Goal: Transaction & Acquisition: Purchase product/service

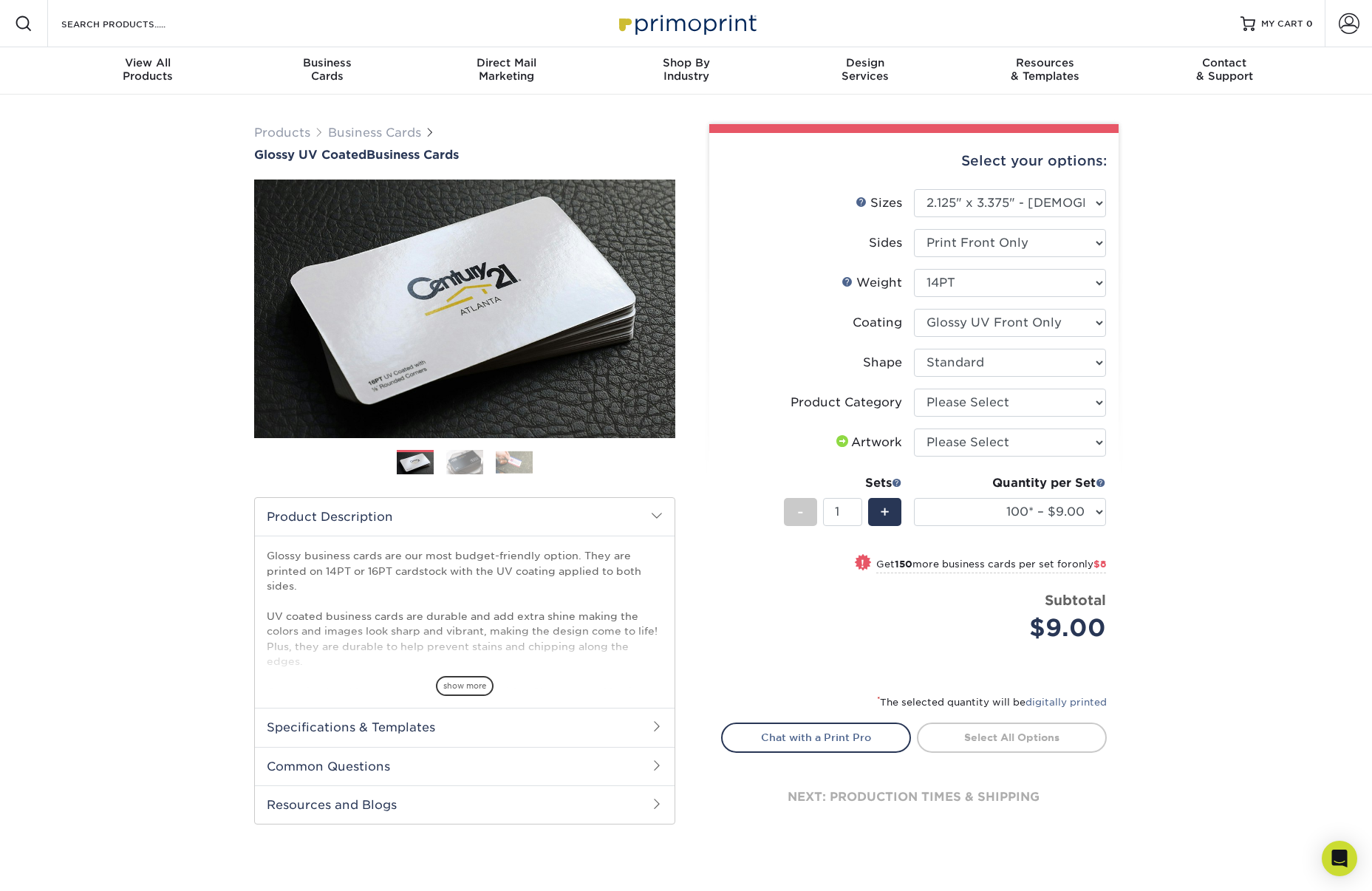
select select "2.12x3.38"
click at [1073, 361] on select "Please Select Standard" at bounding box center [1010, 363] width 192 height 28
click at [1079, 397] on select "Please Select Business Cards" at bounding box center [1010, 403] width 192 height 28
click at [1088, 442] on select "Please Select I will upload files I need a design - $100" at bounding box center [1010, 443] width 192 height 28
click at [1095, 360] on select "Please Select Standard" at bounding box center [1010, 363] width 192 height 28
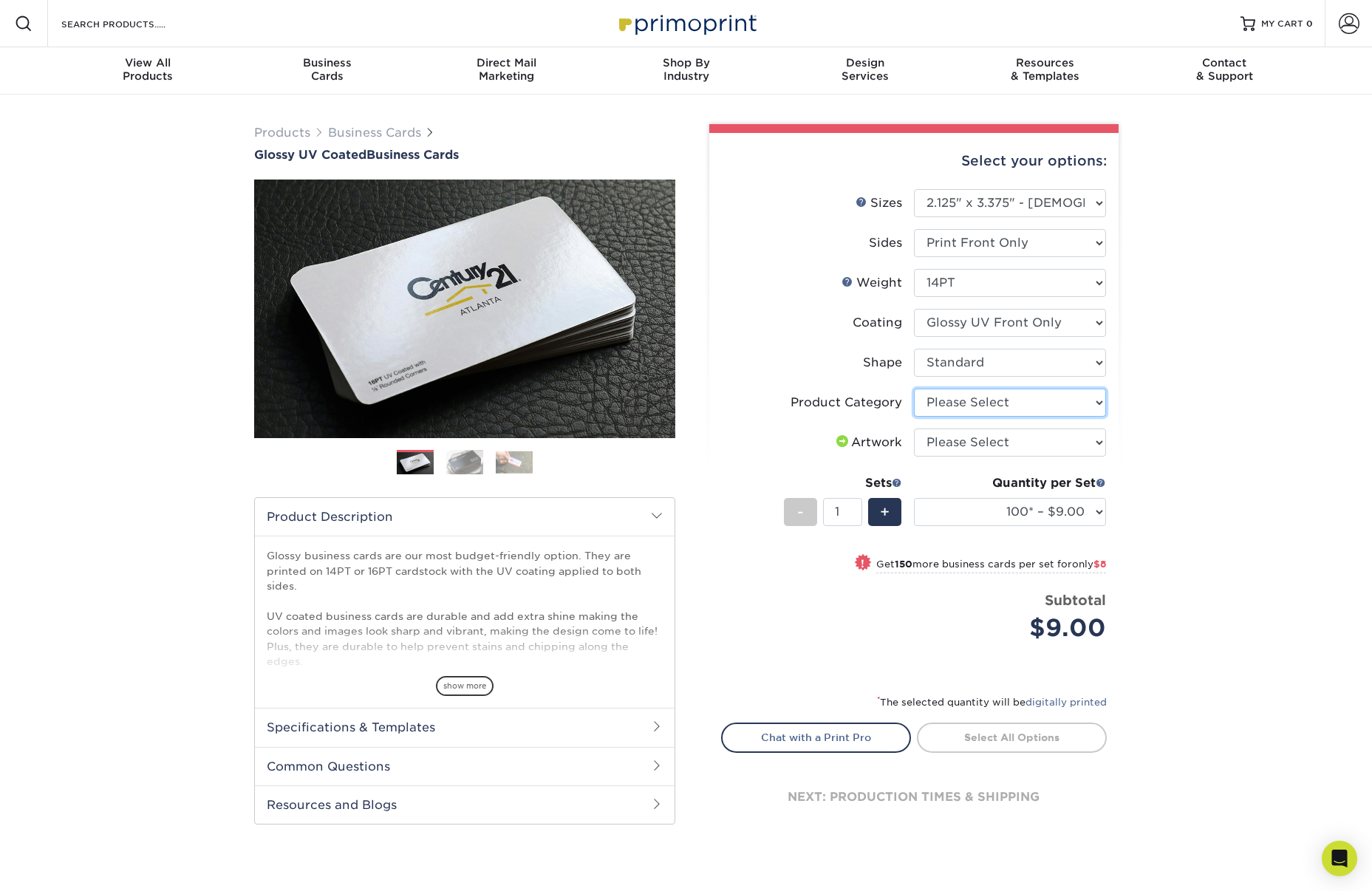
click at [1077, 409] on select "Please Select Business Cards" at bounding box center [1010, 403] width 192 height 28
click at [1084, 240] on select "Please Select Print Both Sides Print Front Only" at bounding box center [1010, 243] width 192 height 28
select select "13abbda7-1d64-4f25-8bb2-c179b224825d"
click at [914, 229] on select "Please Select Print Both Sides Print Front Only" at bounding box center [1010, 243] width 192 height 28
select select
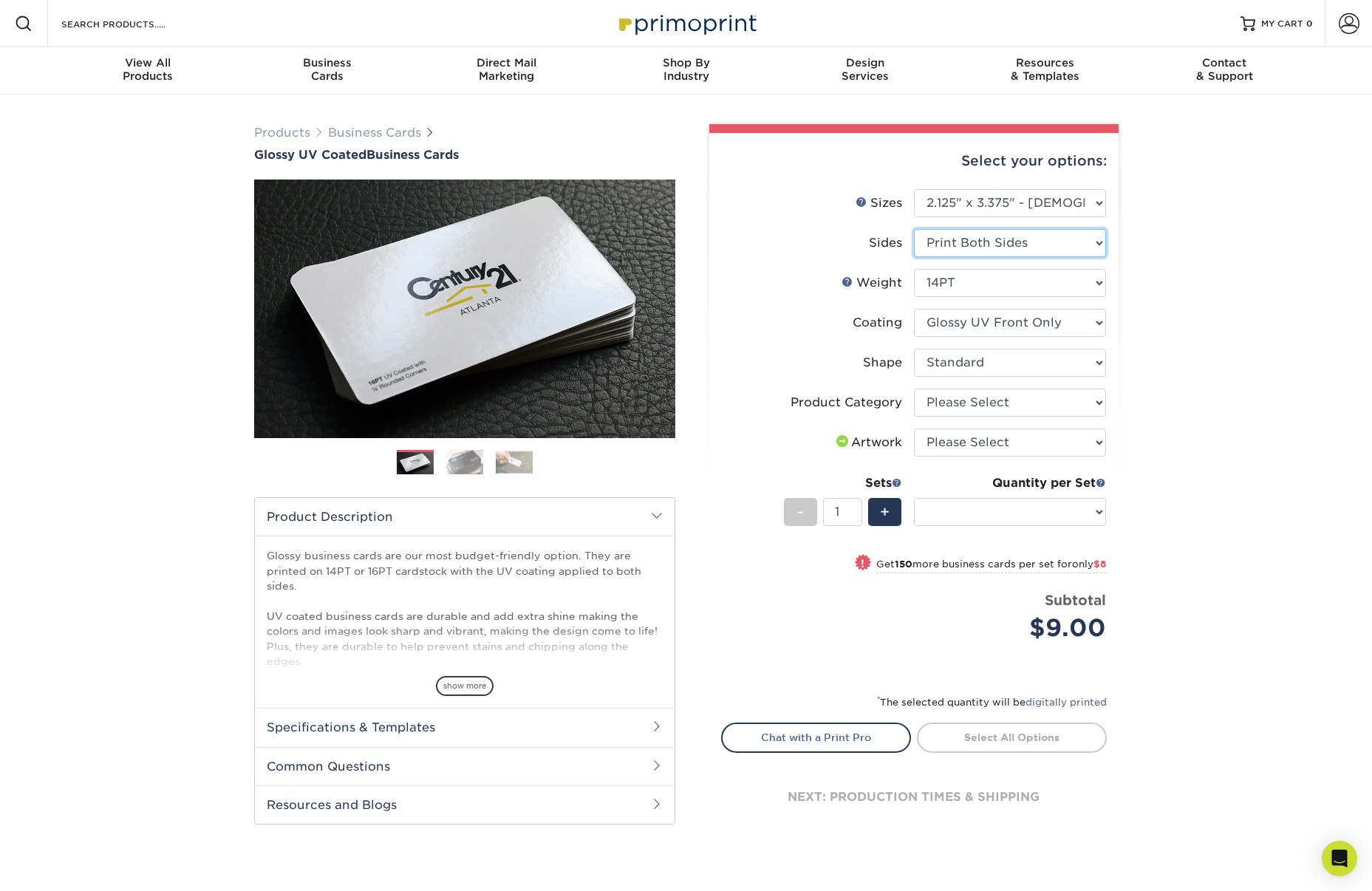
select select "-1"
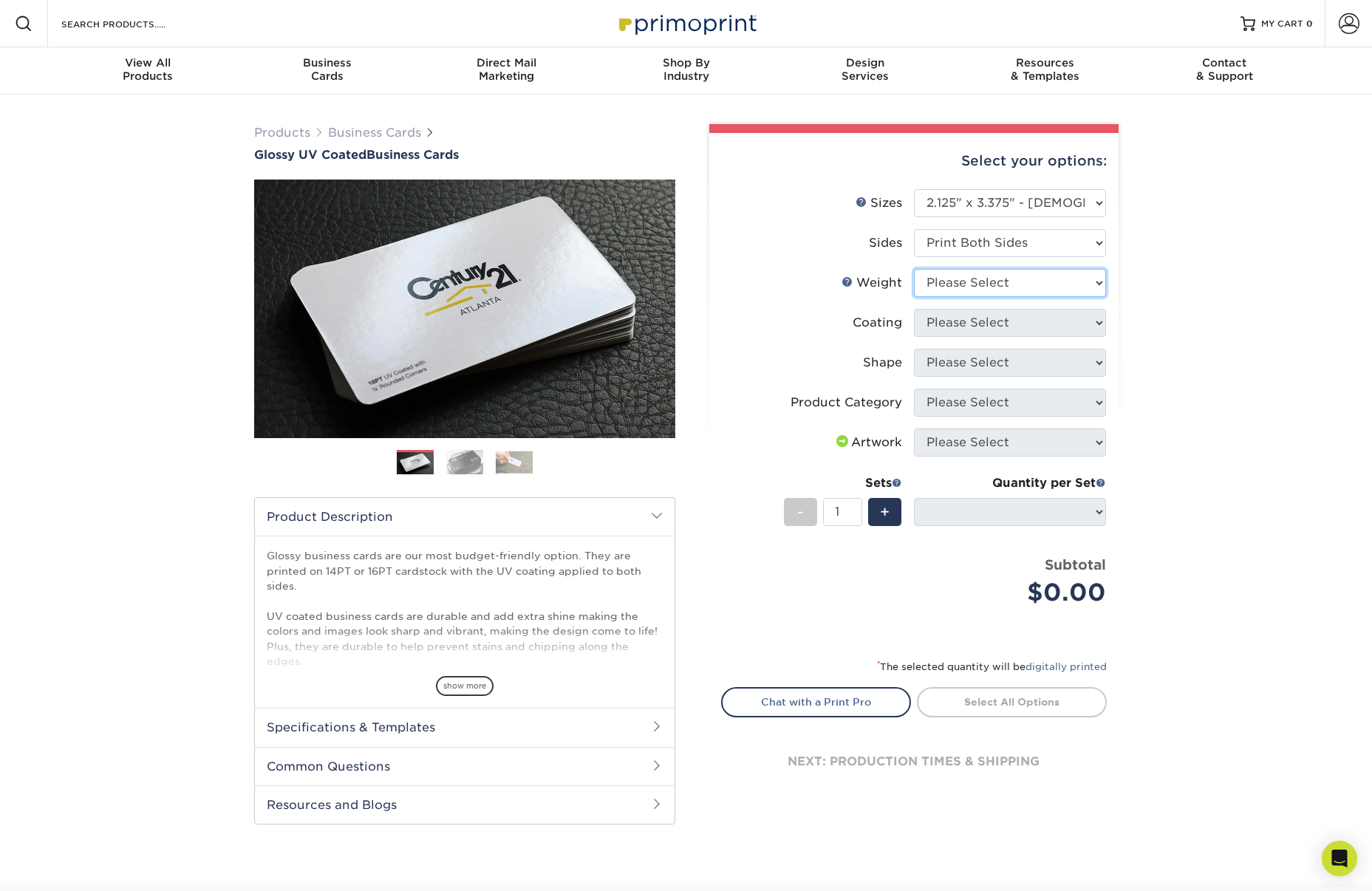
click at [1091, 286] on select "Please Select 14PT 16PT" at bounding box center [1010, 283] width 192 height 28
select select "14PT"
click at [914, 269] on select "Please Select 14PT 16PT" at bounding box center [1010, 283] width 192 height 28
select select
click at [1076, 317] on select at bounding box center [1010, 323] width 192 height 28
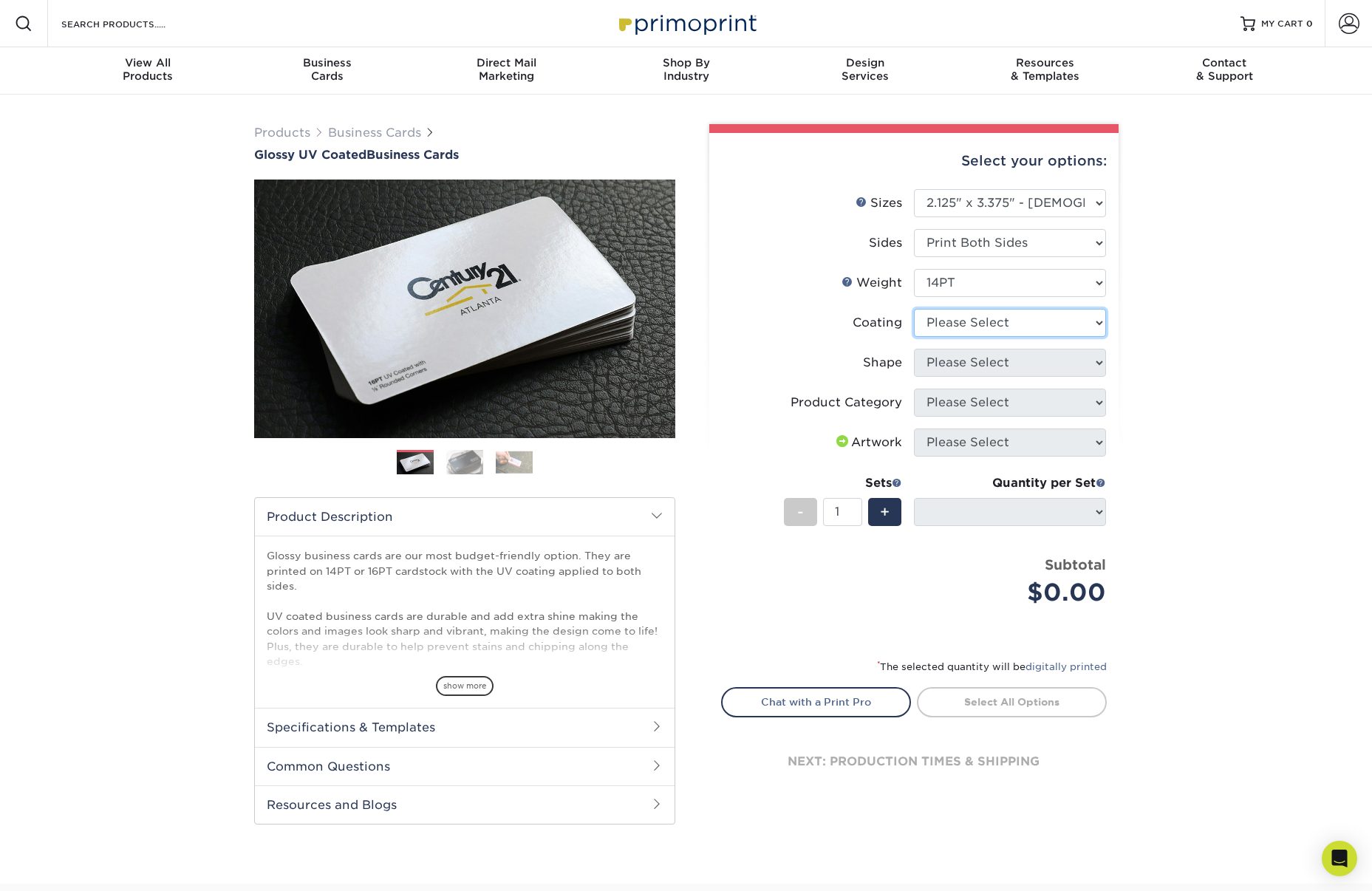
select select "1e8116af-acfc-44b1-83dc-8181aa338834"
click at [914, 309] on select at bounding box center [1010, 323] width 192 height 28
select select "-1"
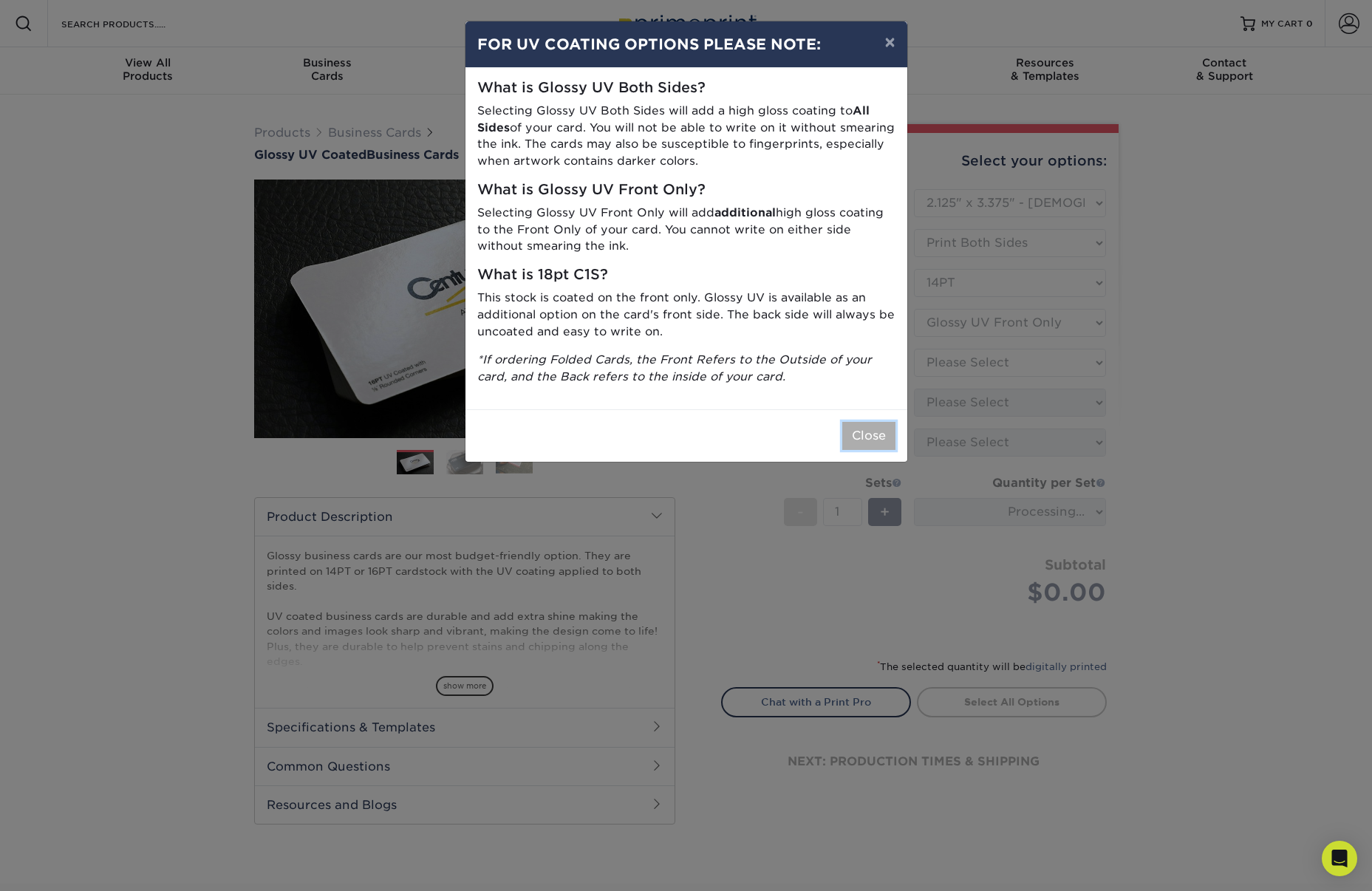
click at [887, 434] on button "Close" at bounding box center [869, 436] width 53 height 28
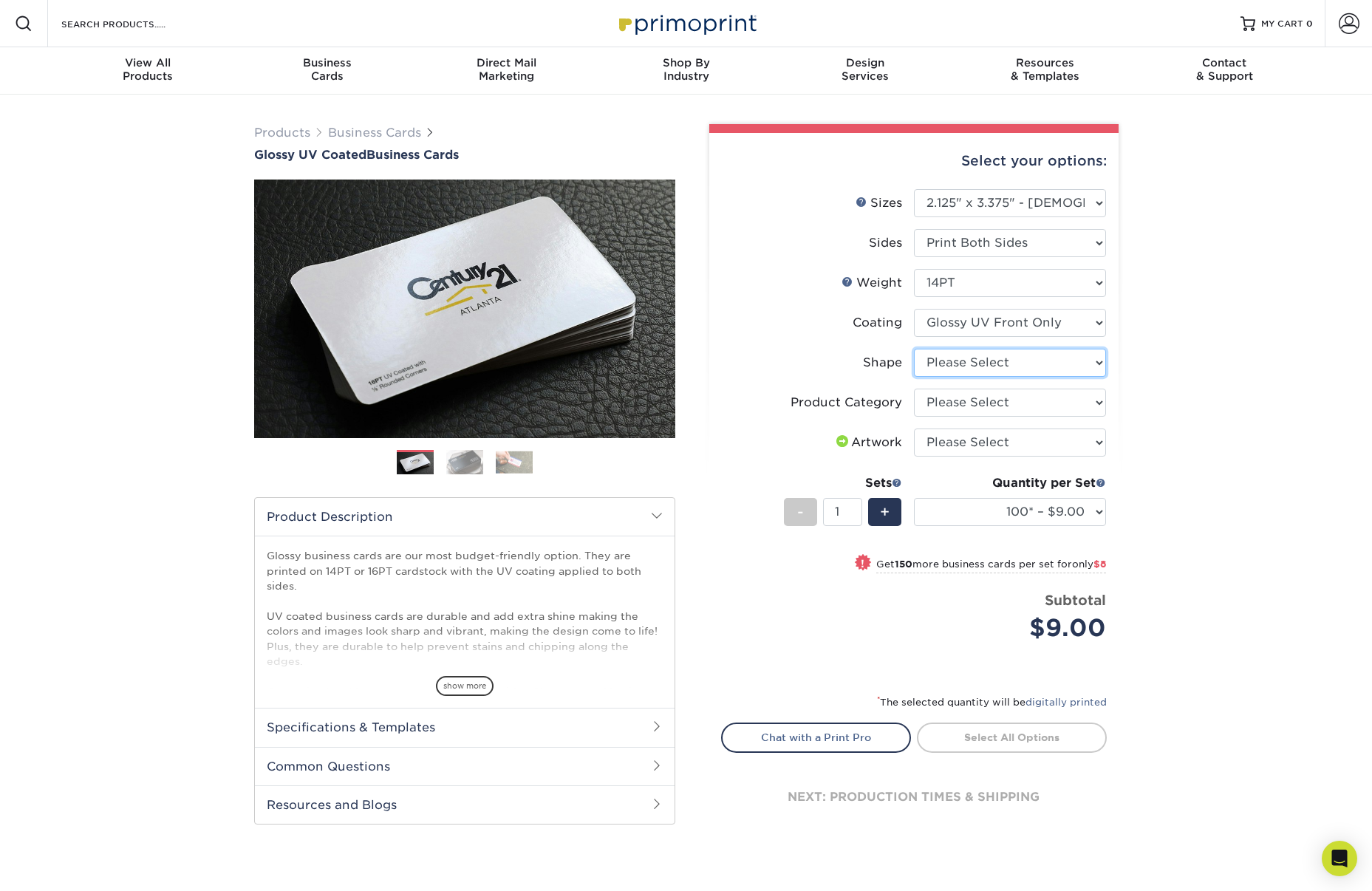
click at [1096, 365] on select "Please Select Standard" at bounding box center [1010, 363] width 192 height 28
select select "standard"
click at [914, 348] on select "Please Select Standard" at bounding box center [1010, 363] width 192 height 28
select select "-1"
click at [1094, 399] on select "Please Select Business Cards" at bounding box center [1010, 403] width 192 height 28
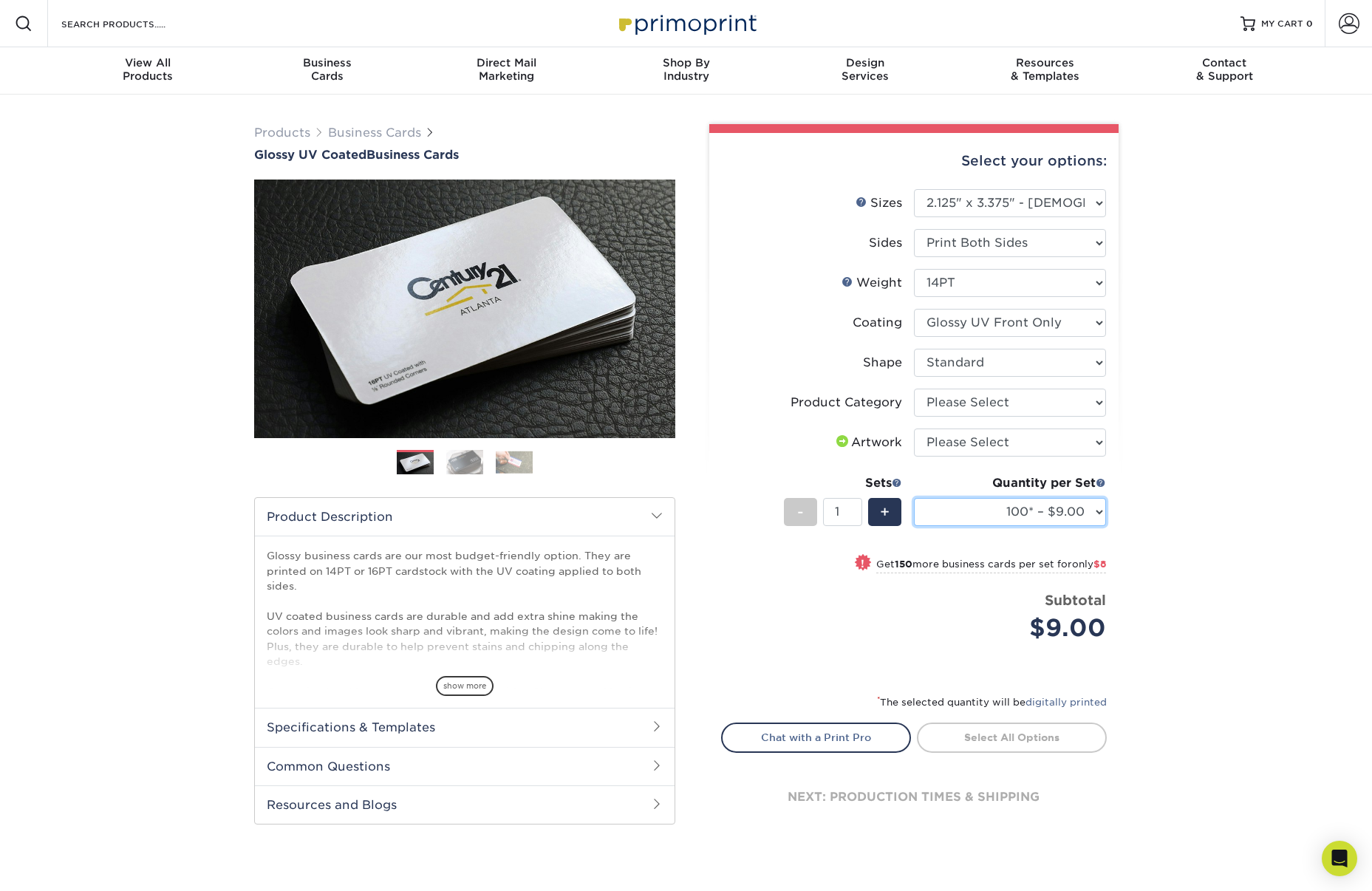
click at [1093, 510] on select "100* – $9.00 250* – $17.00 500 – $33.00 1000 – $47.00 2500 – $101.00 5000 – $14…" at bounding box center [1010, 512] width 192 height 28
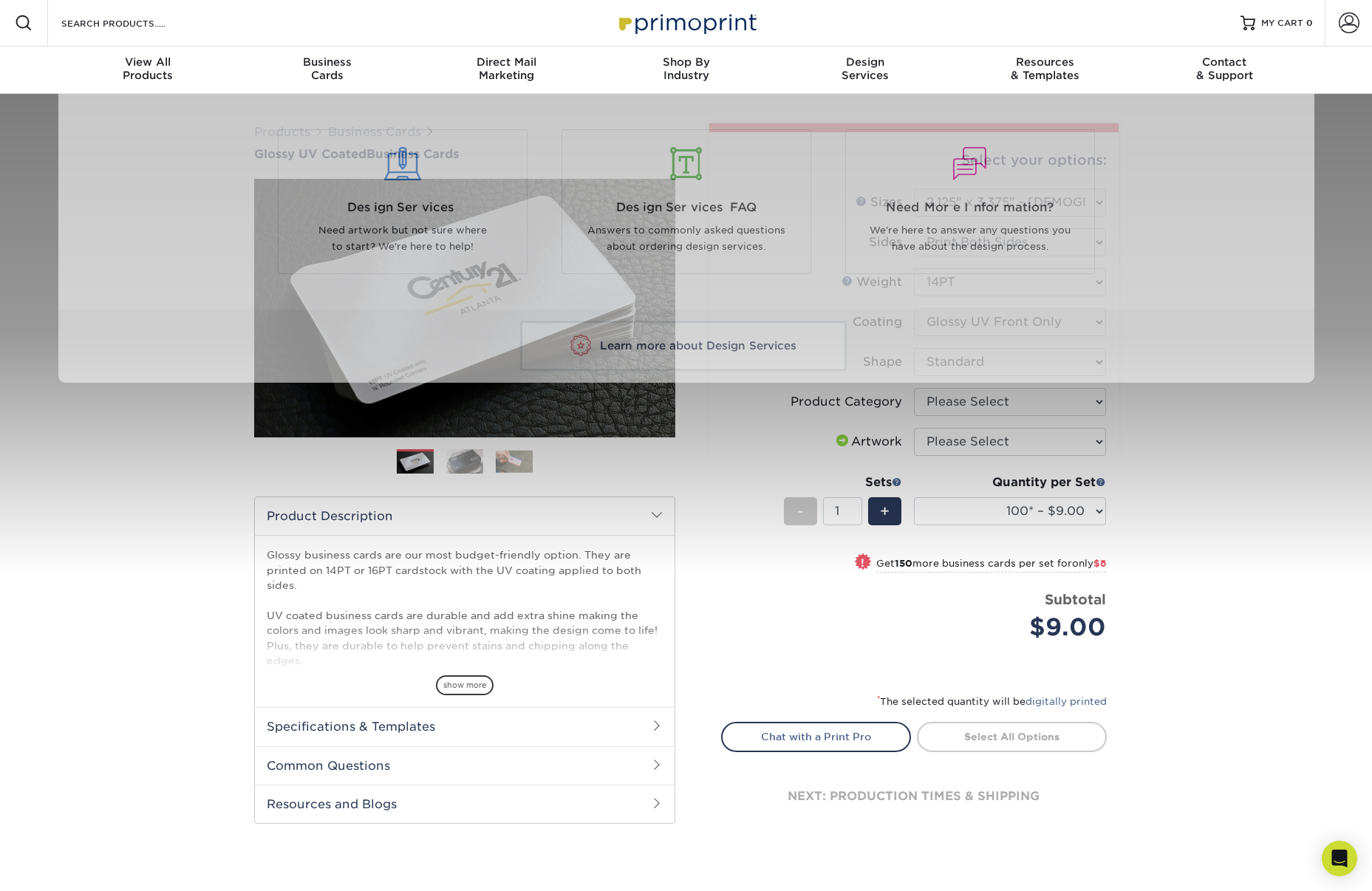
click at [1249, 433] on div "Resources Menu Search Products Account SIGN IN CREATE AN ACCOUNT forgot passwor…" at bounding box center [686, 662] width 1372 height 1327
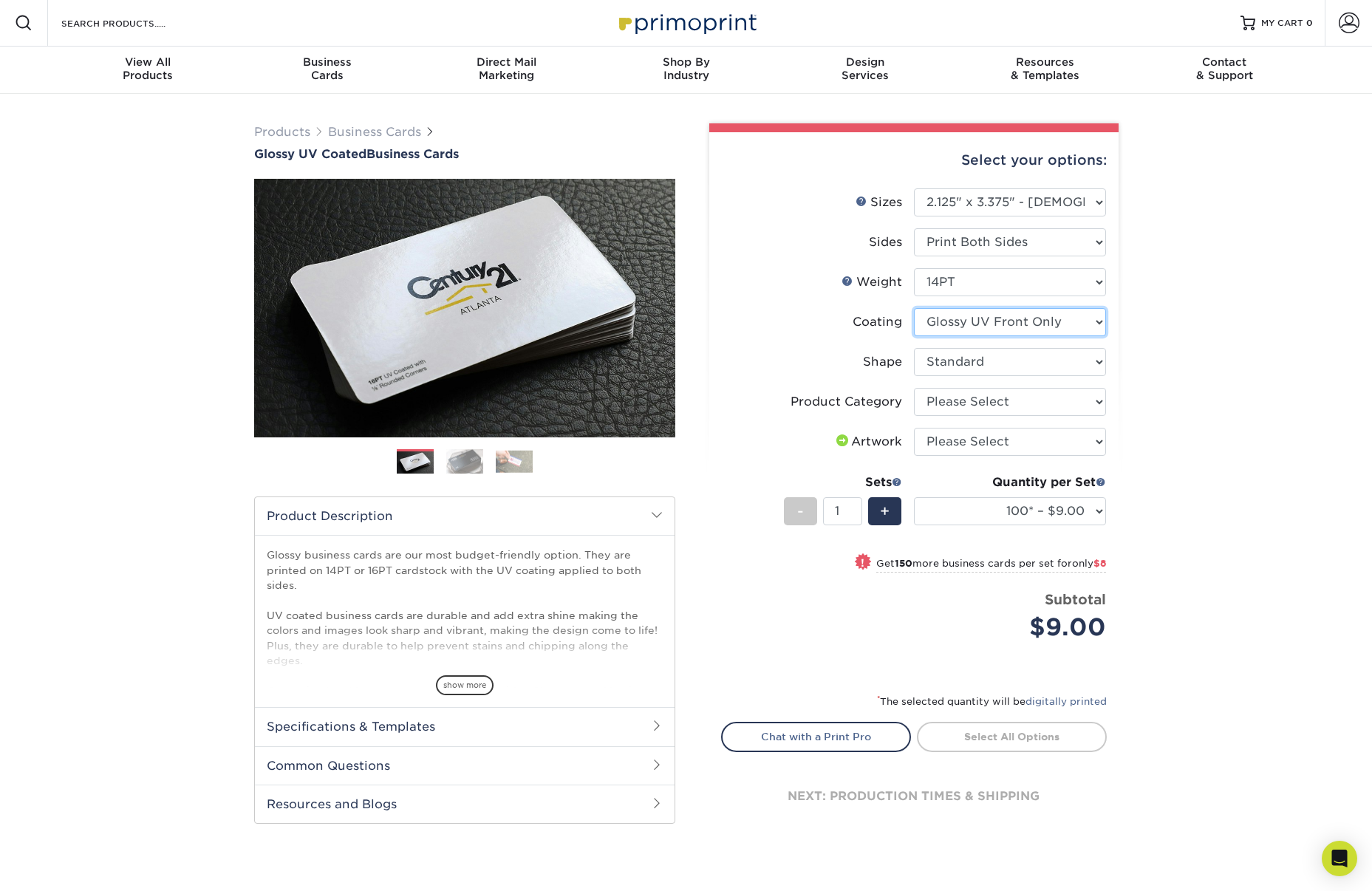
click at [1082, 316] on select at bounding box center [1010, 322] width 192 height 28
select select "ae367451-b2b8-45df-a344-0f05b6a12993"
click at [914, 308] on select at bounding box center [1010, 322] width 192 height 28
select select
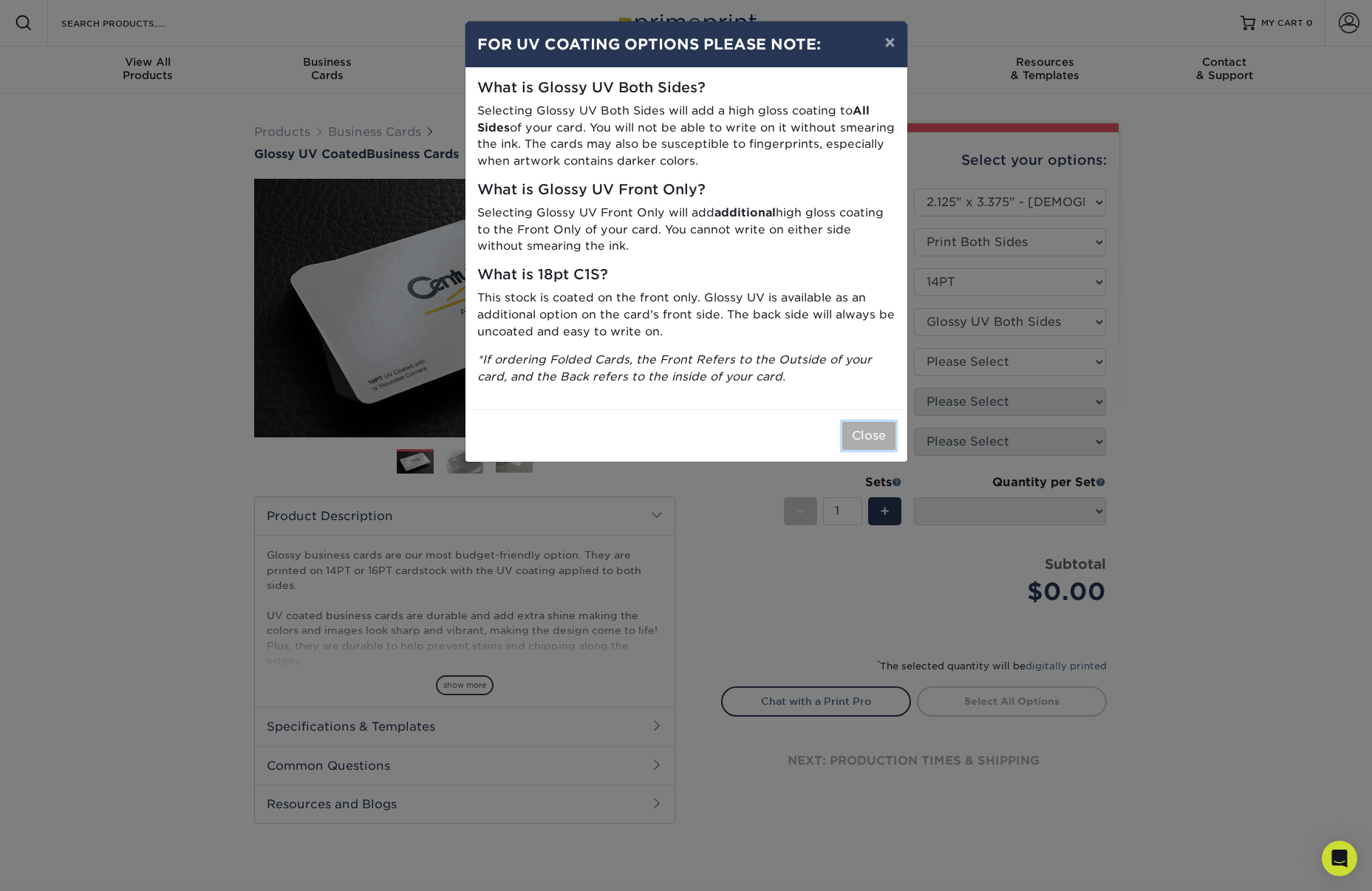
click at [868, 431] on button "Close" at bounding box center [869, 436] width 53 height 28
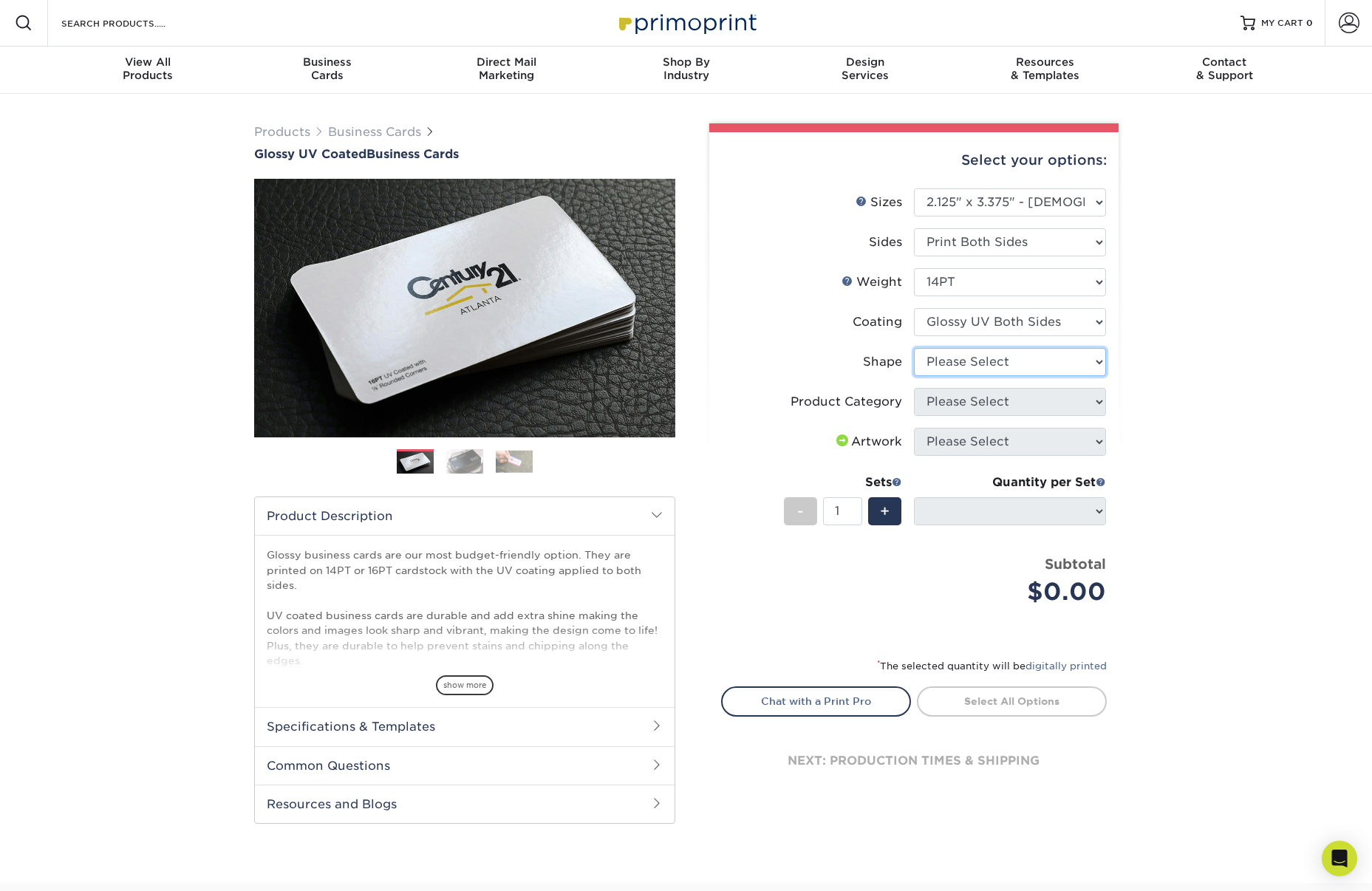
click at [1083, 363] on select "Please Select Standard" at bounding box center [1010, 363] width 192 height 28
select select "standard"
click at [914, 348] on select "Please Select Standard" at bounding box center [1010, 363] width 192 height 28
select select
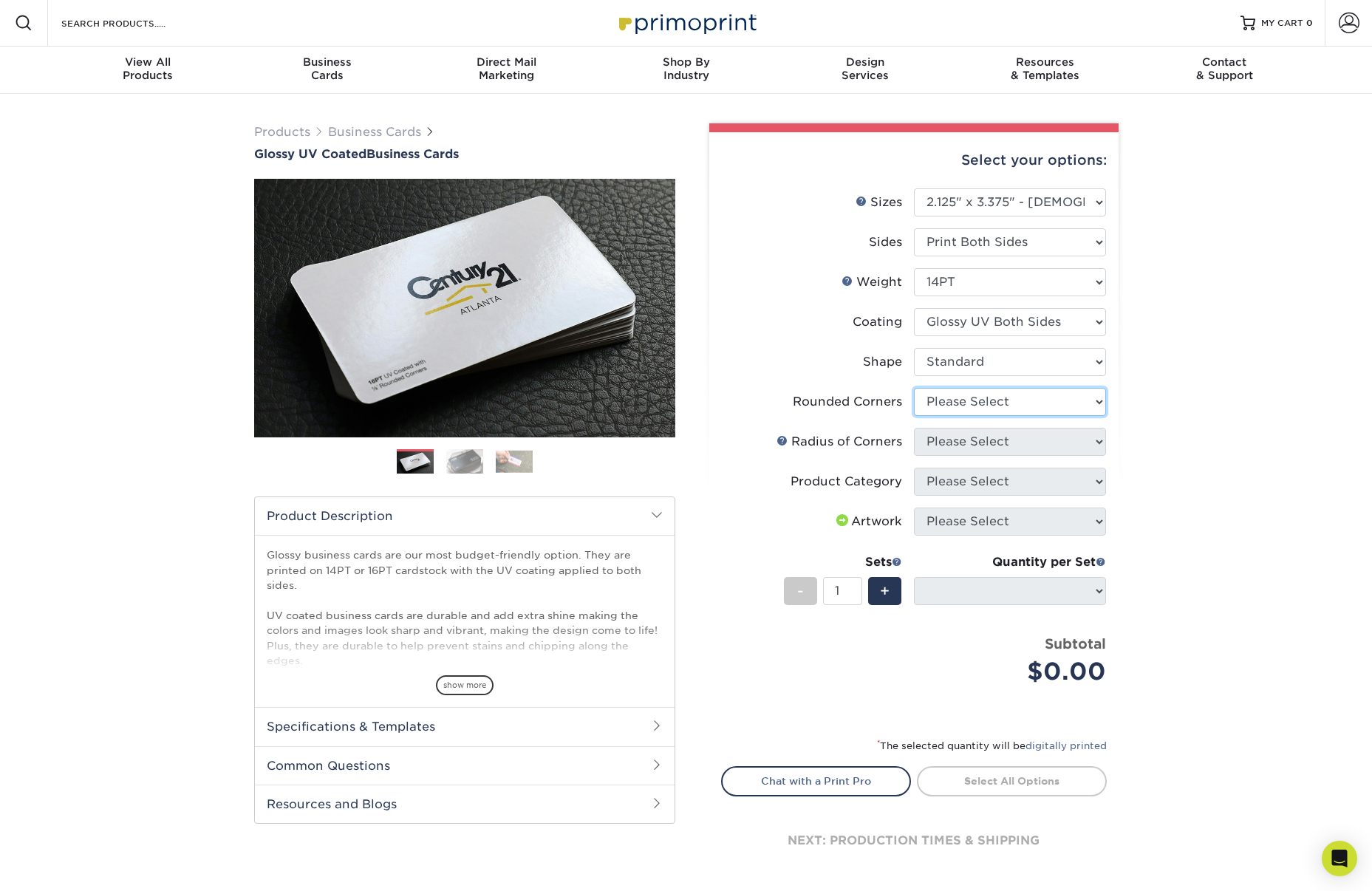
click at [1090, 392] on select "Please Select Yes - Round 2 Corners Yes - Round 4 Corners No" at bounding box center [1010, 402] width 192 height 28
click at [1186, 406] on div "Products Business Cards Glossy UV Coated Business Cards Previous Next" at bounding box center [686, 516] width 1372 height 845
click at [1087, 409] on select "Please Select Yes - Round 2 Corners Yes - Round 4 Corners No" at bounding box center [1010, 403] width 192 height 28
select select "0"
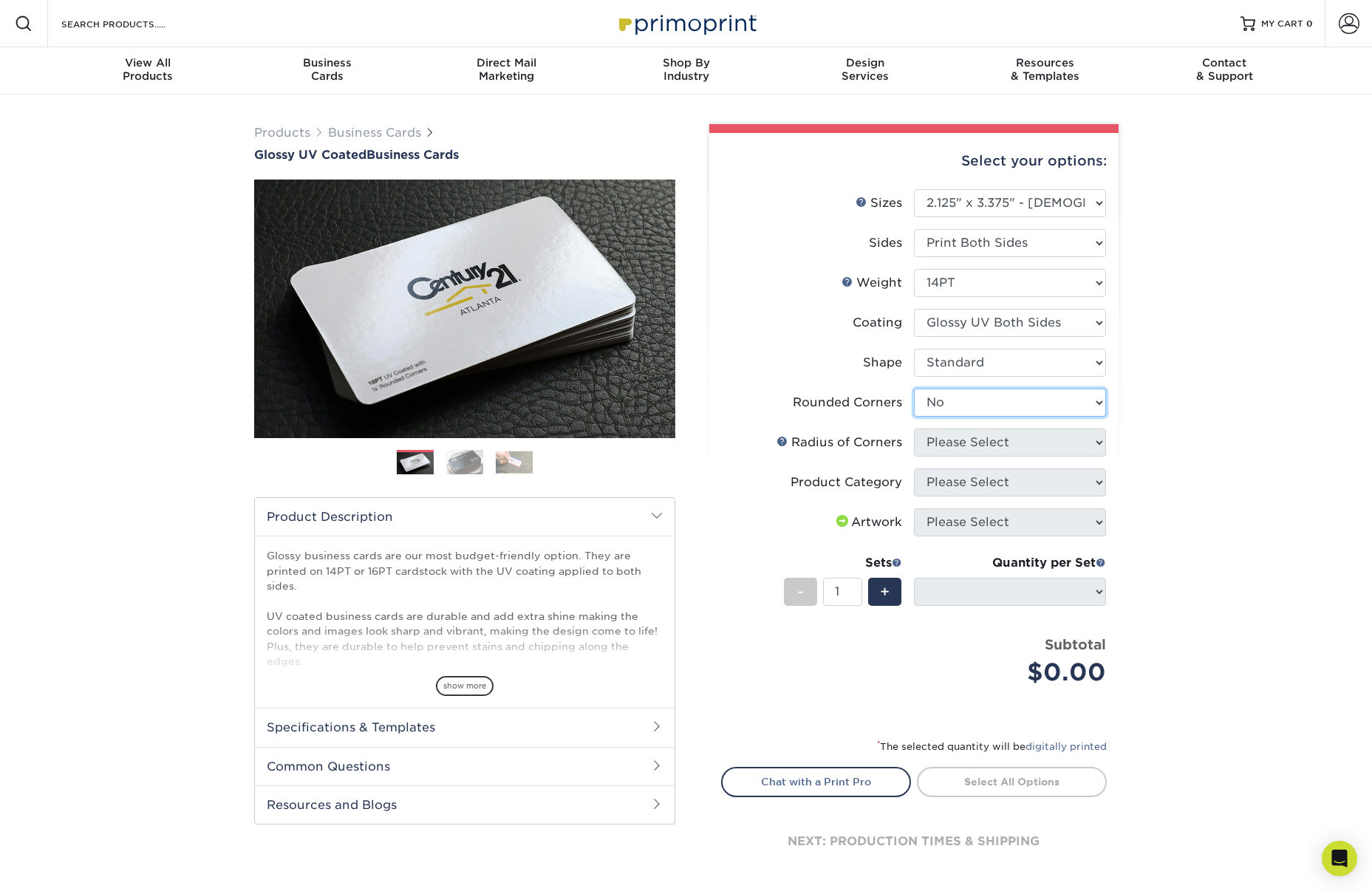
click at [914, 388] on select "Please Select Yes - Round 2 Corners Yes - Round 4 Corners No" at bounding box center [1010, 403] width 192 height 28
select select "-1"
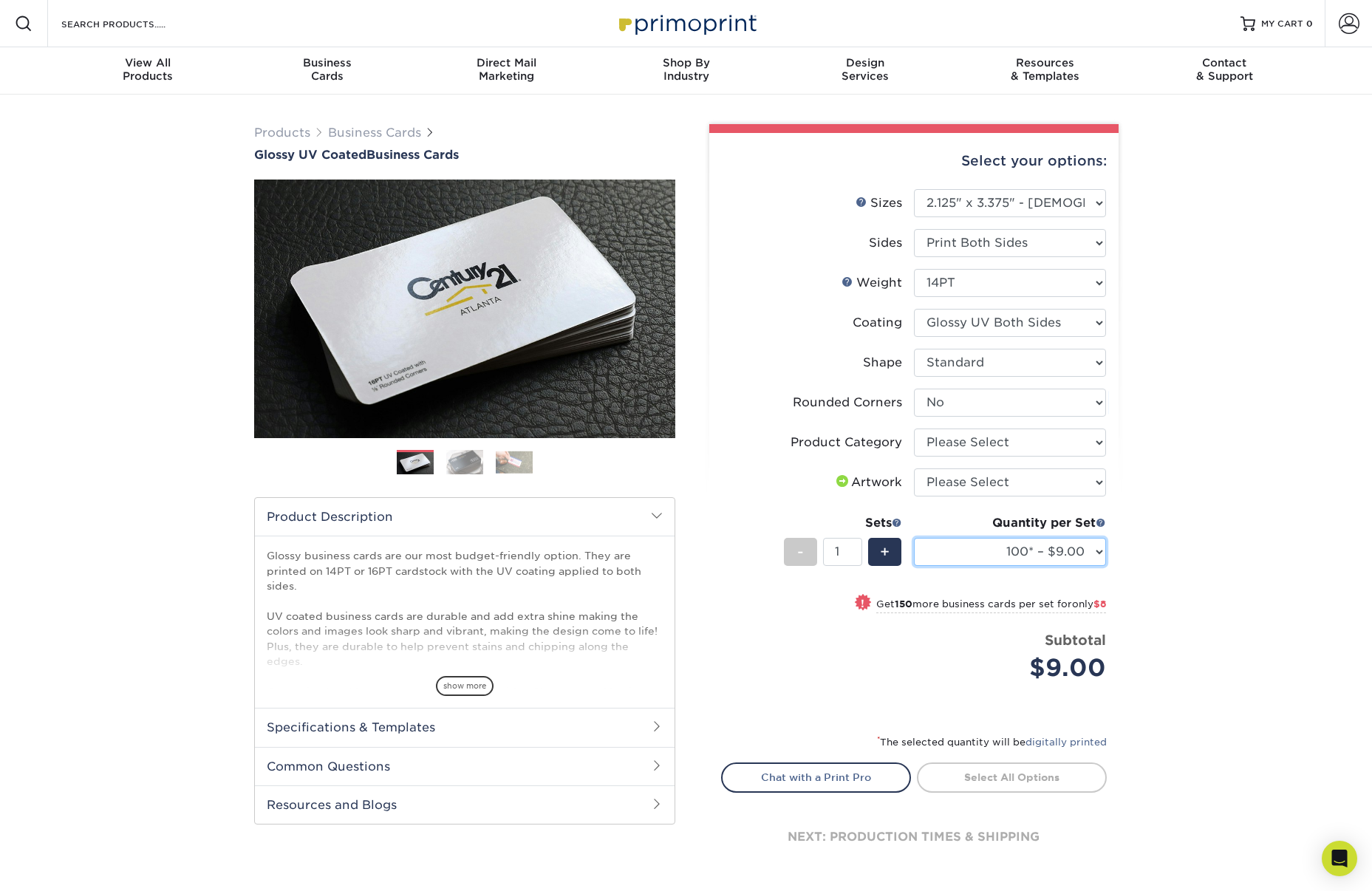
click at [1089, 553] on select "100* – $9.00 250* – $17.00 500 – $33.00 1000 – $47.00 2500 – $101.00 5000 – $16…" at bounding box center [1010, 552] width 192 height 28
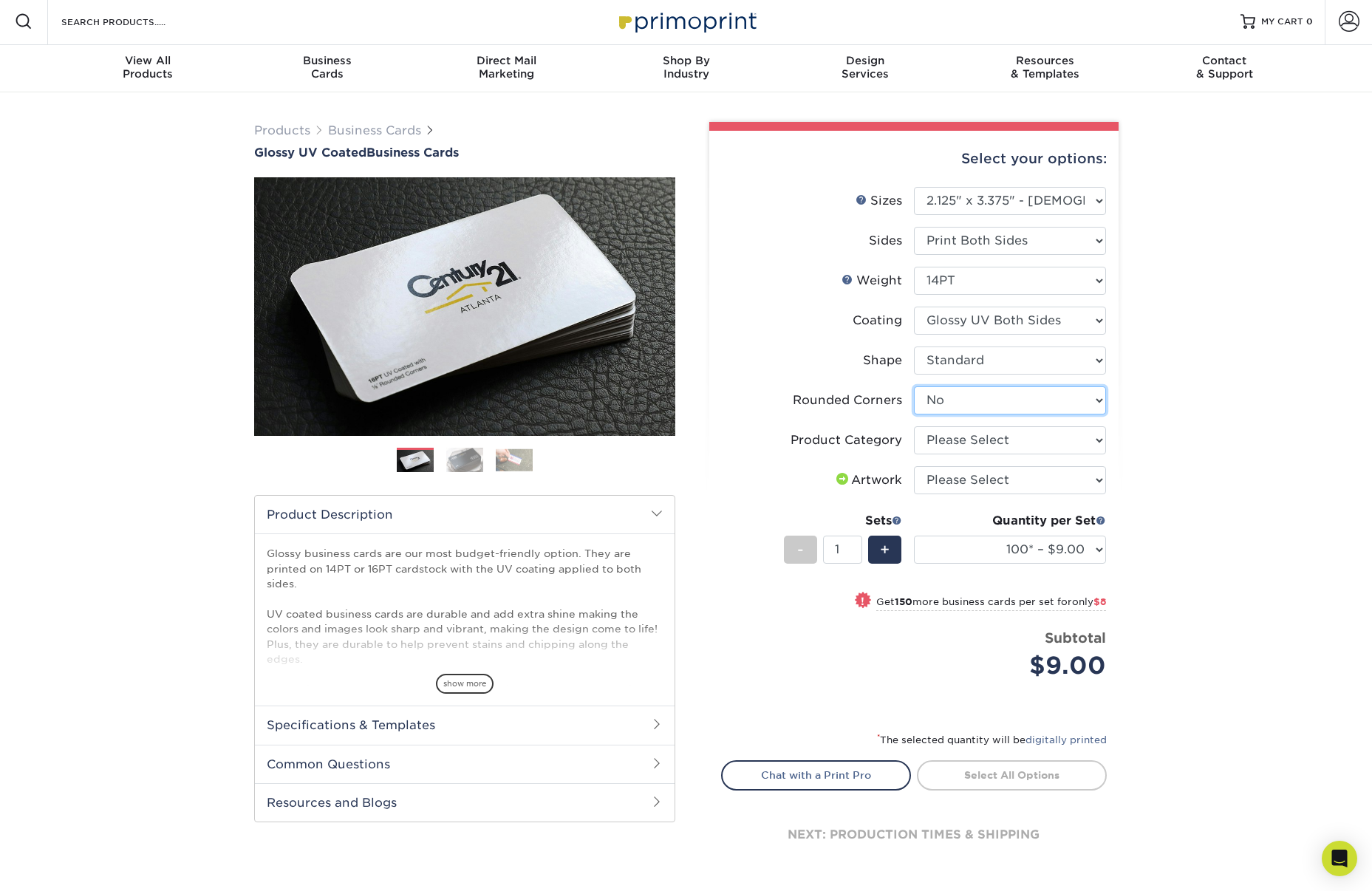
click at [1037, 388] on select "Please Select Yes - Round 2 Corners Yes - Round 4 Corners No" at bounding box center [1010, 400] width 192 height 28
select select "7672df9e-0e0a-464d-8e1f-920c575e4da3"
click at [914, 386] on select "Please Select Yes - Round 2 Corners Yes - Round 4 Corners No" at bounding box center [1010, 400] width 192 height 28
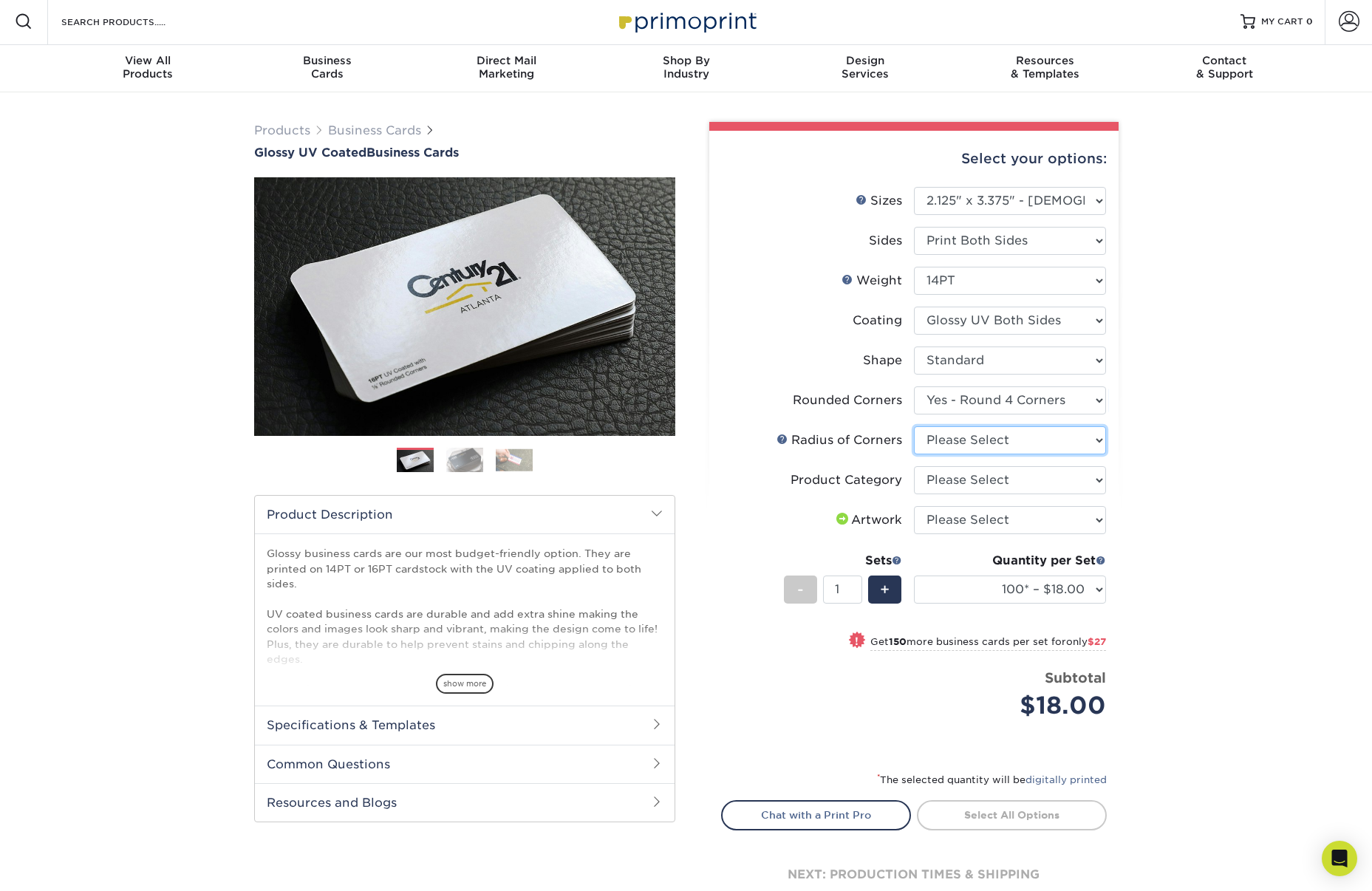
click at [1076, 436] on select "Please Select Rounded 1/8" Rounded 1/4"" at bounding box center [1010, 440] width 192 height 28
select select "479fbfe7-6a0c-4895-8c9a-81739b7486c9"
click at [914, 426] on select "Please Select Rounded 1/8" Rounded 1/4"" at bounding box center [1010, 440] width 192 height 28
click at [1064, 584] on select "100* – $18.00 250* – $45.00 500 – $89.00 1000 – $113.00 2500 – $201.00 5000 – $…" at bounding box center [1010, 590] width 192 height 28
click at [1032, 577] on select "100* – $18.00 250* – $45.00 500 – $89.00 1000 – $113.00 2500 – $201.00 5000 – $…" at bounding box center [1010, 590] width 192 height 28
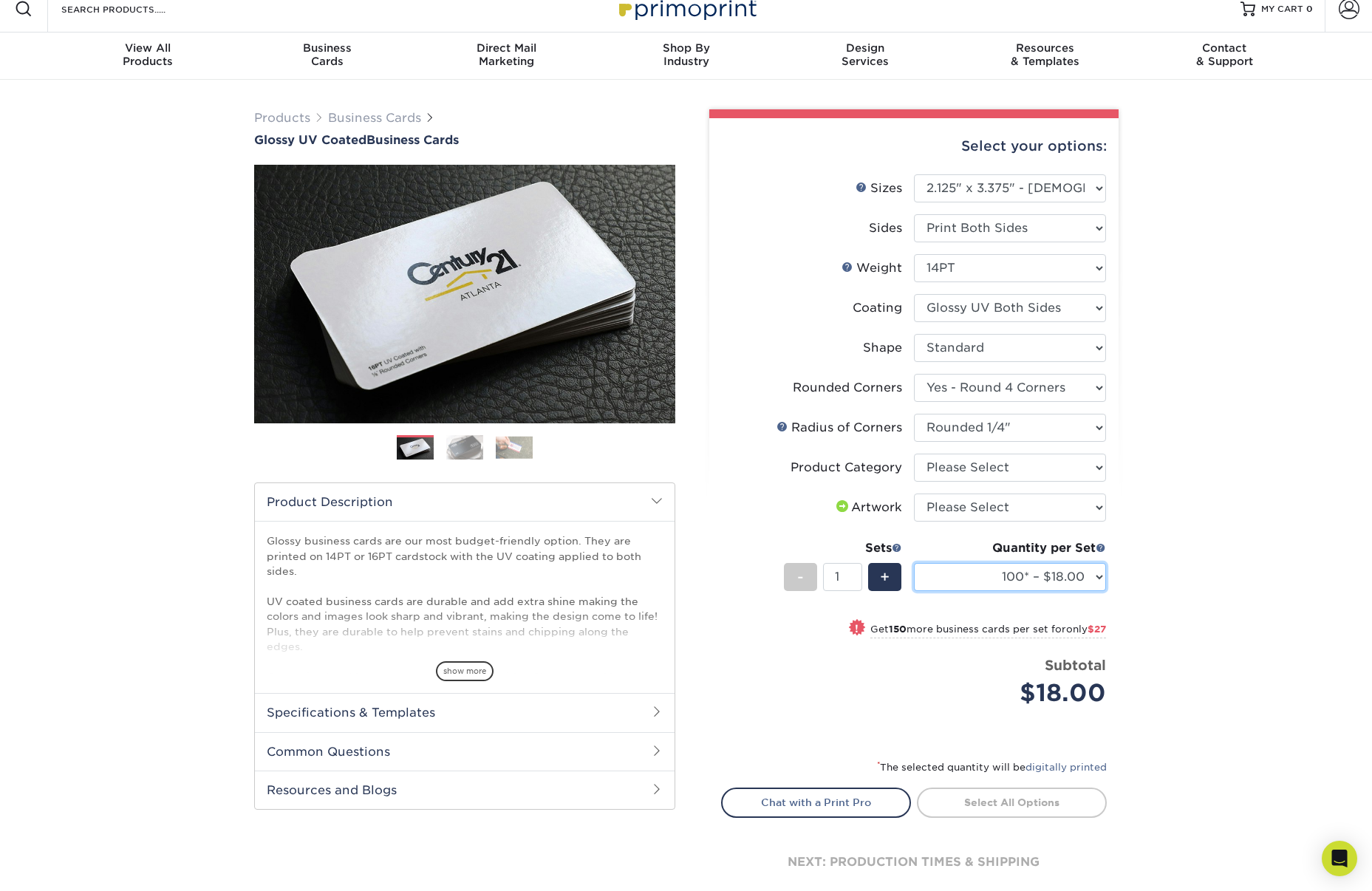
scroll to position [8, 0]
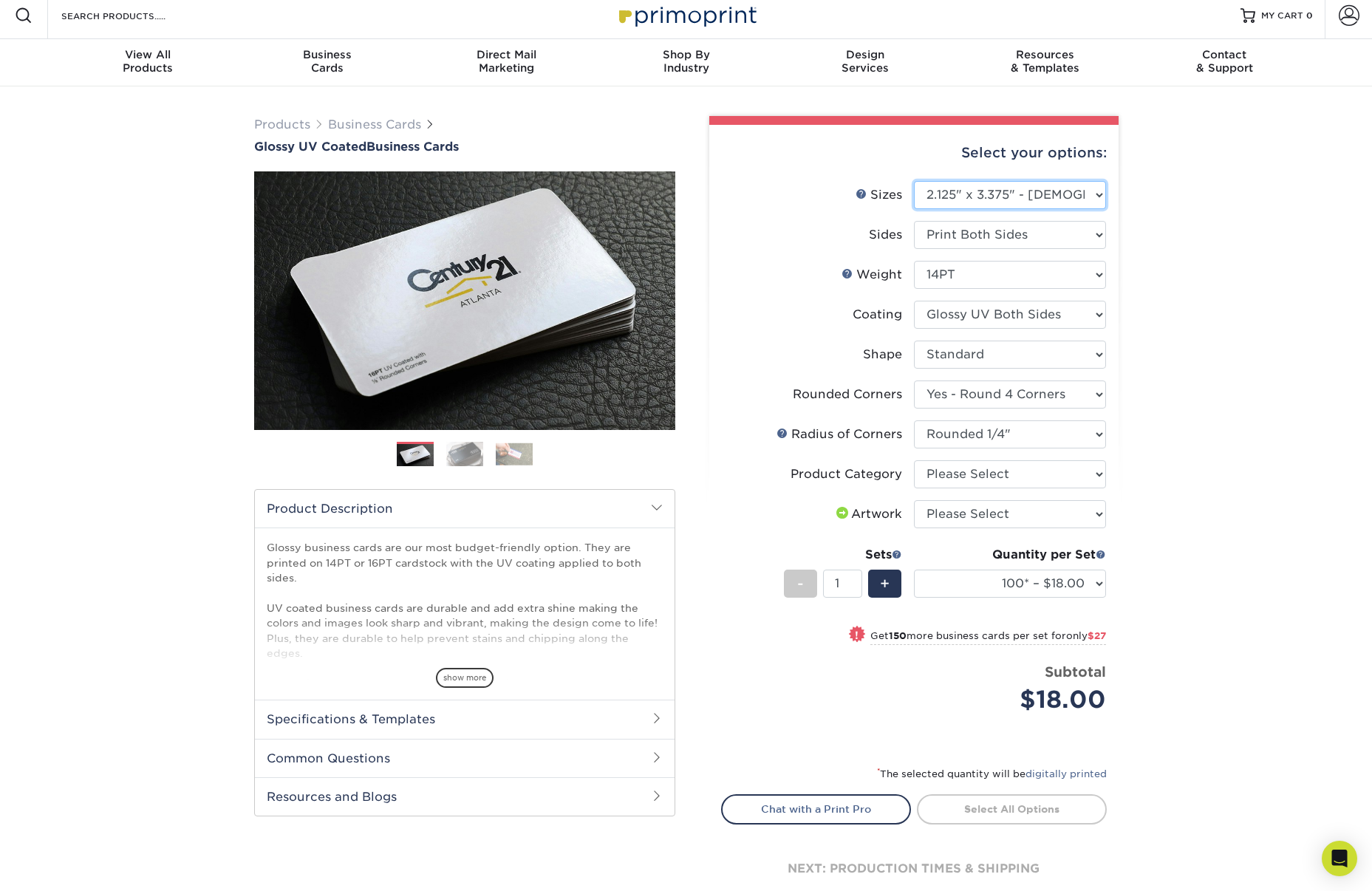
click at [1023, 199] on select "Please Select 1.5" x 3.5" - Mini 1.75" x 3.5" - Mini 2" x 2" - Square 2" x 3" -…" at bounding box center [1010, 195] width 192 height 28
select select "2.50x2.50"
click at [914, 181] on select "Please Select 1.5" x 3.5" - Mini 1.75" x 3.5" - Mini 2" x 2" - Square 2" x 3" -…" at bounding box center [1010, 195] width 192 height 28
select select "-1"
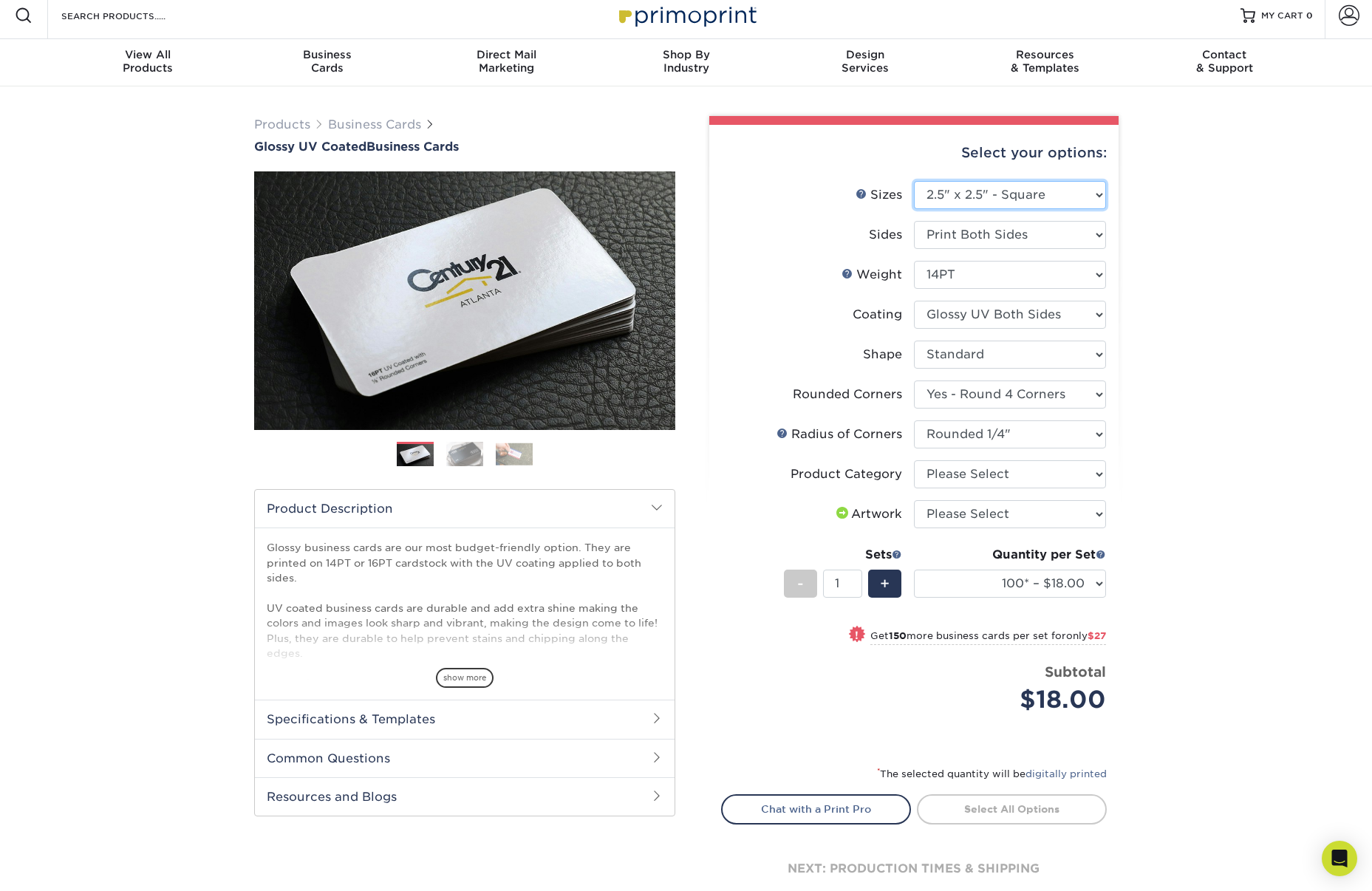
select select "-1"
select select
select select "-1"
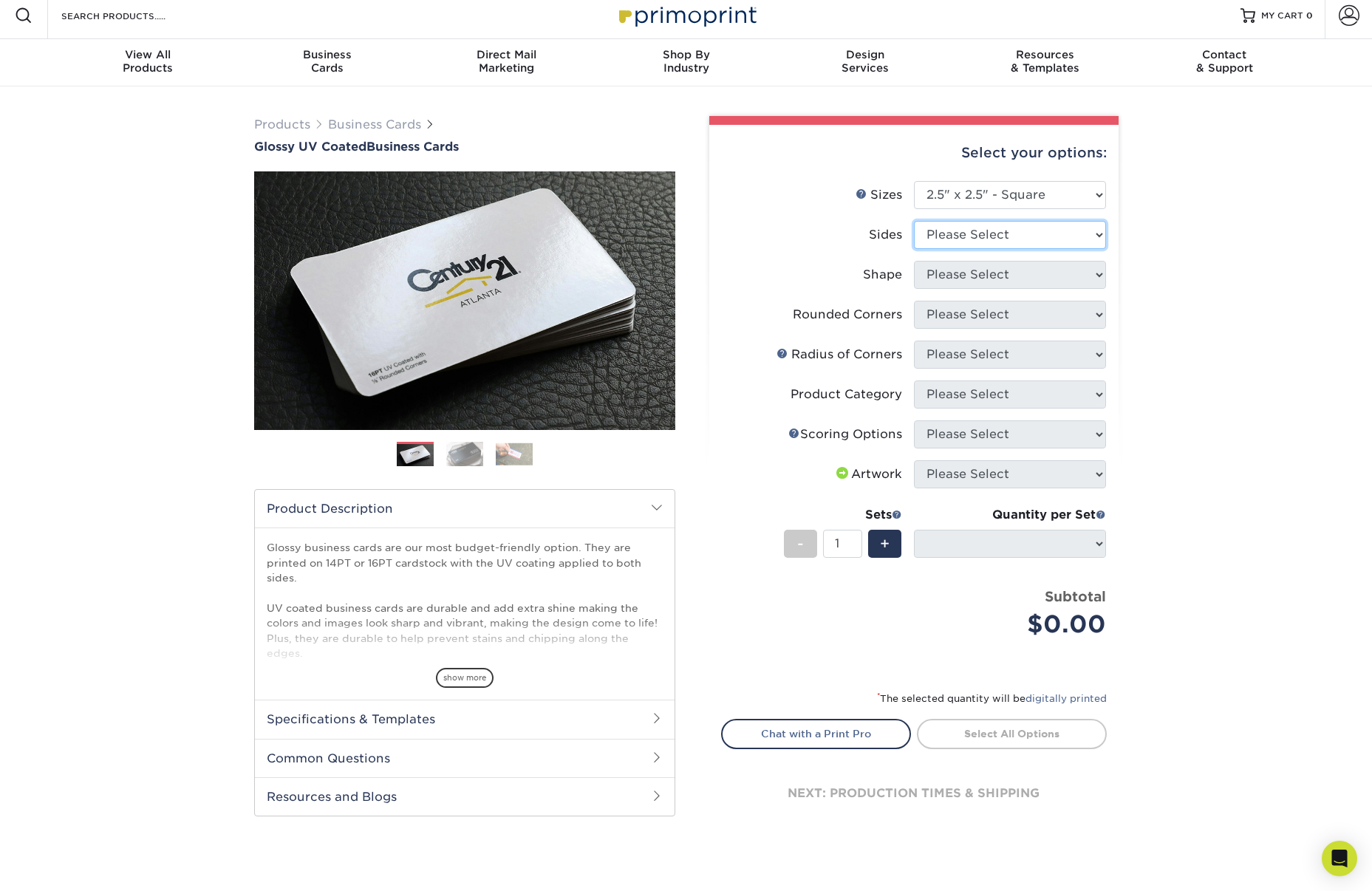
click at [1076, 226] on select "Please Select Print Both Sides Print Front Only" at bounding box center [1010, 235] width 192 height 28
select select "32d3c223-f82c-492b-b915-ba065a00862f"
click at [914, 221] on select "Please Select Print Both Sides Print Front Only" at bounding box center [1010, 235] width 192 height 28
select select
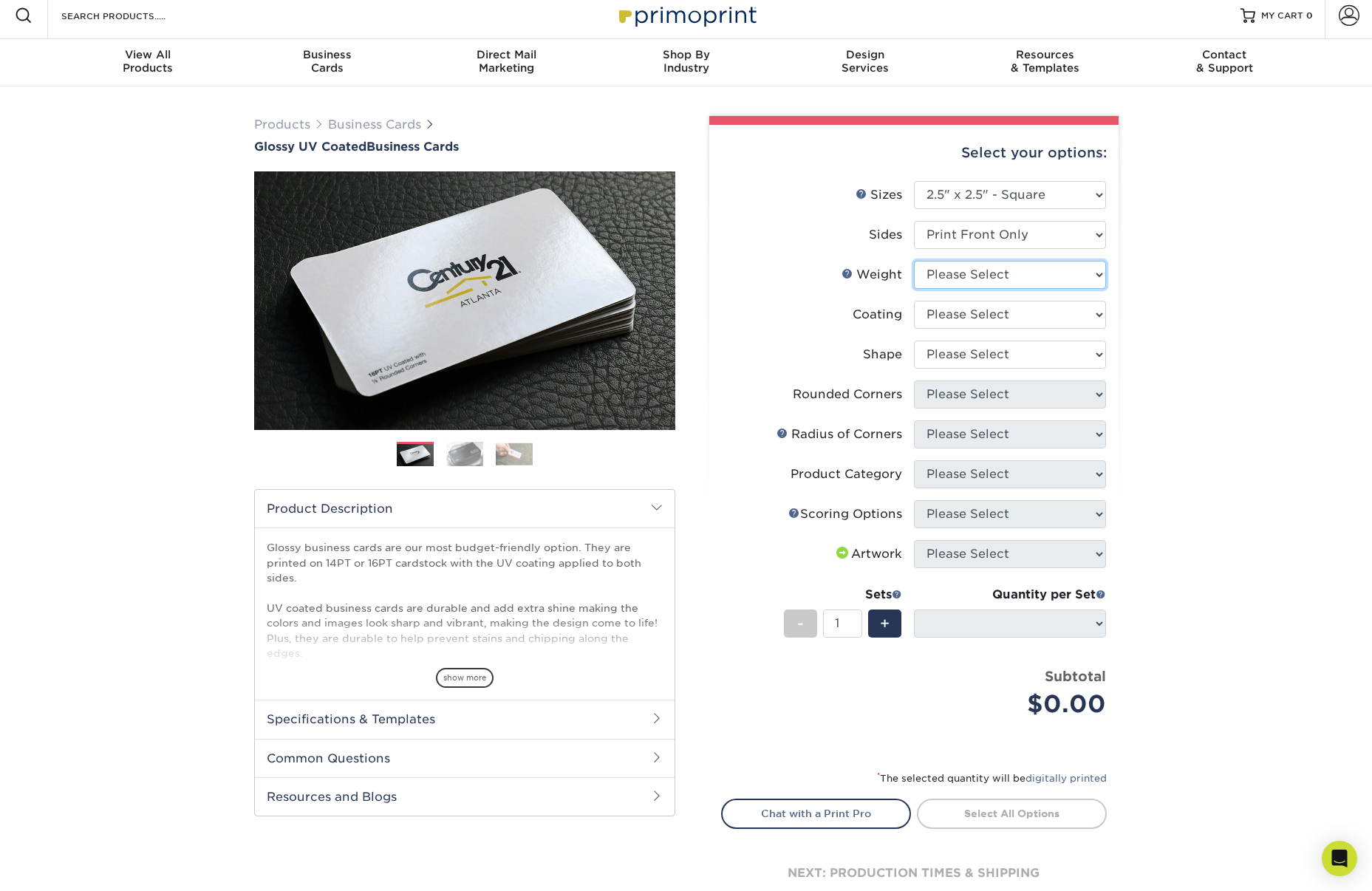
click at [1037, 272] on select "Please Select 14PT 16PT" at bounding box center [1010, 275] width 192 height 28
select select "14PT"
click at [914, 261] on select "Please Select 14PT 16PT" at bounding box center [1010, 275] width 192 height 28
select select
click at [1013, 307] on select at bounding box center [1010, 315] width 192 height 28
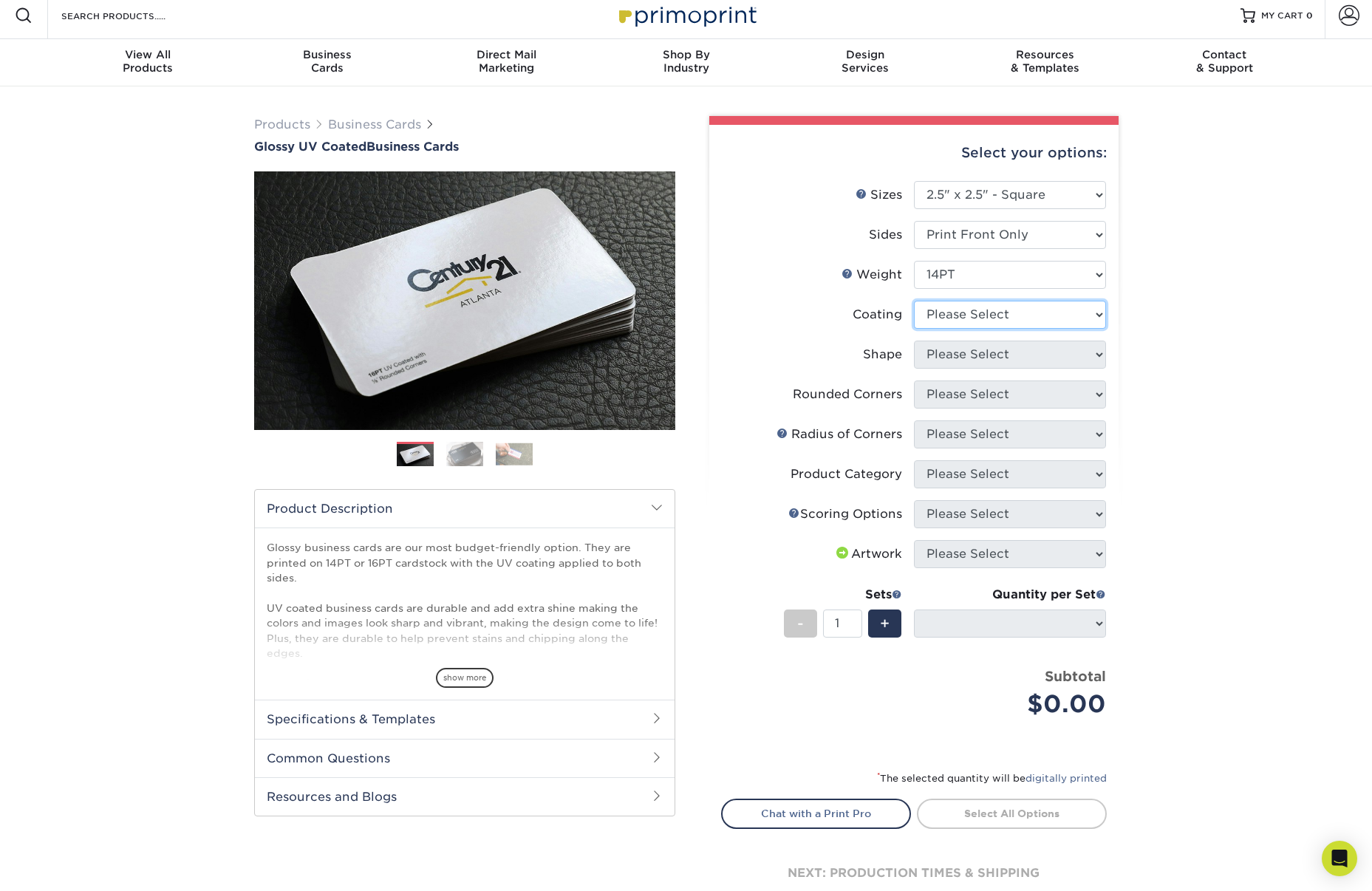
select select "1e8116af-acfc-44b1-83dc-8181aa338834"
click at [914, 300] on select at bounding box center [1010, 315] width 192 height 28
select select "-1"
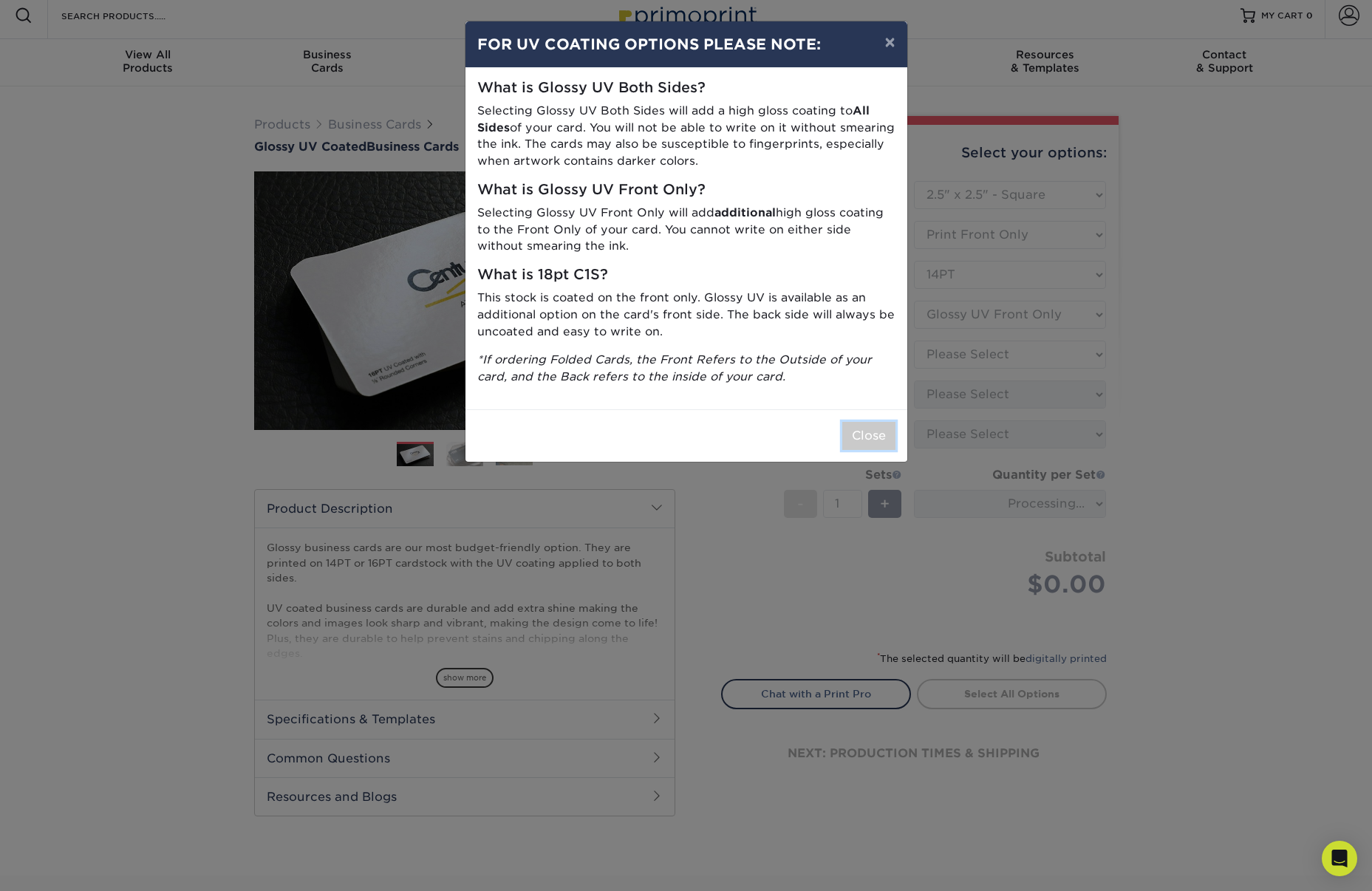
click at [877, 436] on button "Close" at bounding box center [869, 436] width 53 height 28
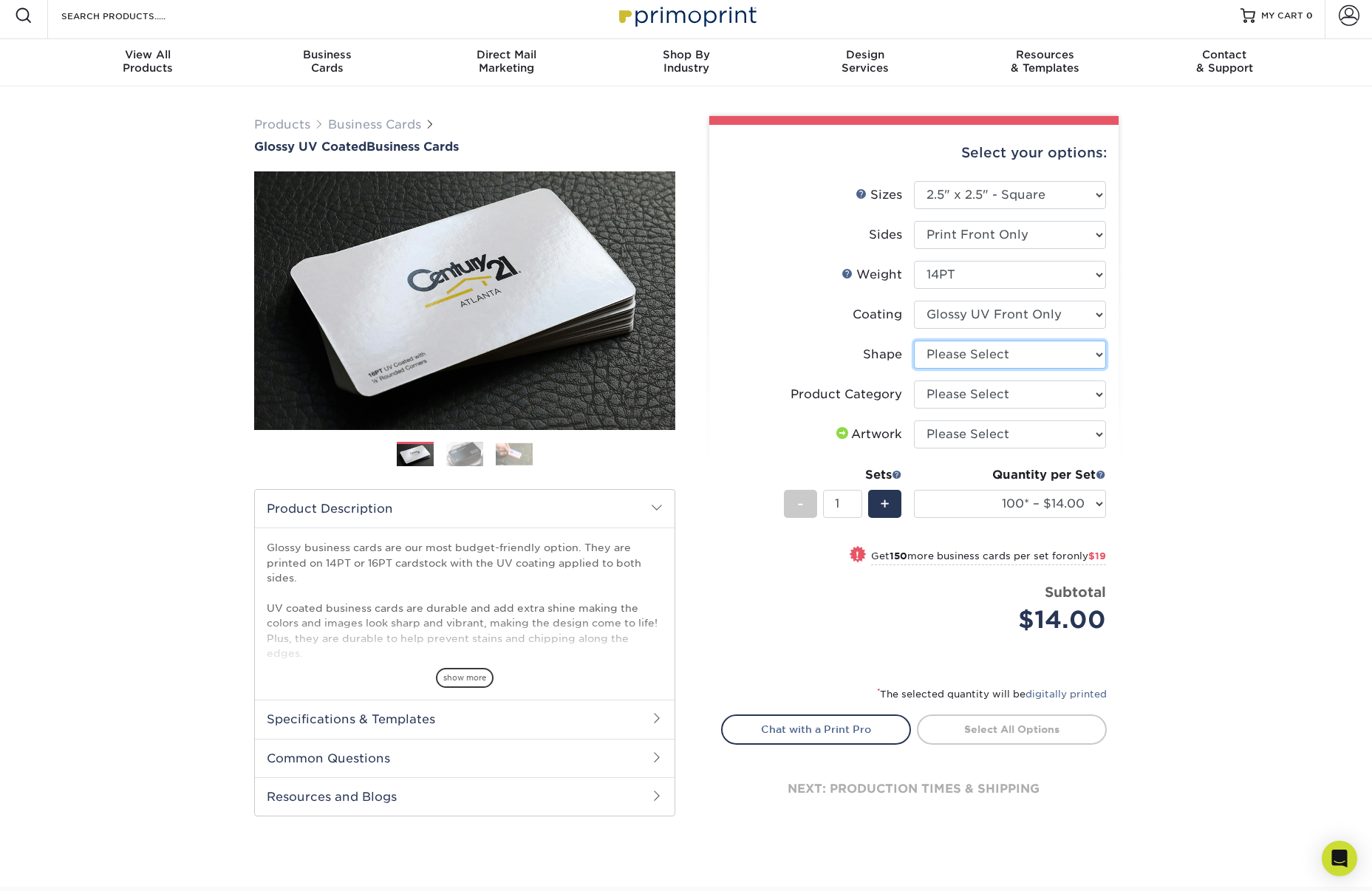
click at [1073, 357] on select "Please Select Standard" at bounding box center [1010, 355] width 192 height 28
select select "standard"
click at [914, 341] on select "Please Select Standard" at bounding box center [1010, 355] width 192 height 28
select select "-1"
click at [1090, 500] on select "100* – $14.00 250* – $33.00 500 – $66.00 1000 – $82.00 2500 – $159.00 5000 – $2…" at bounding box center [1010, 504] width 192 height 28
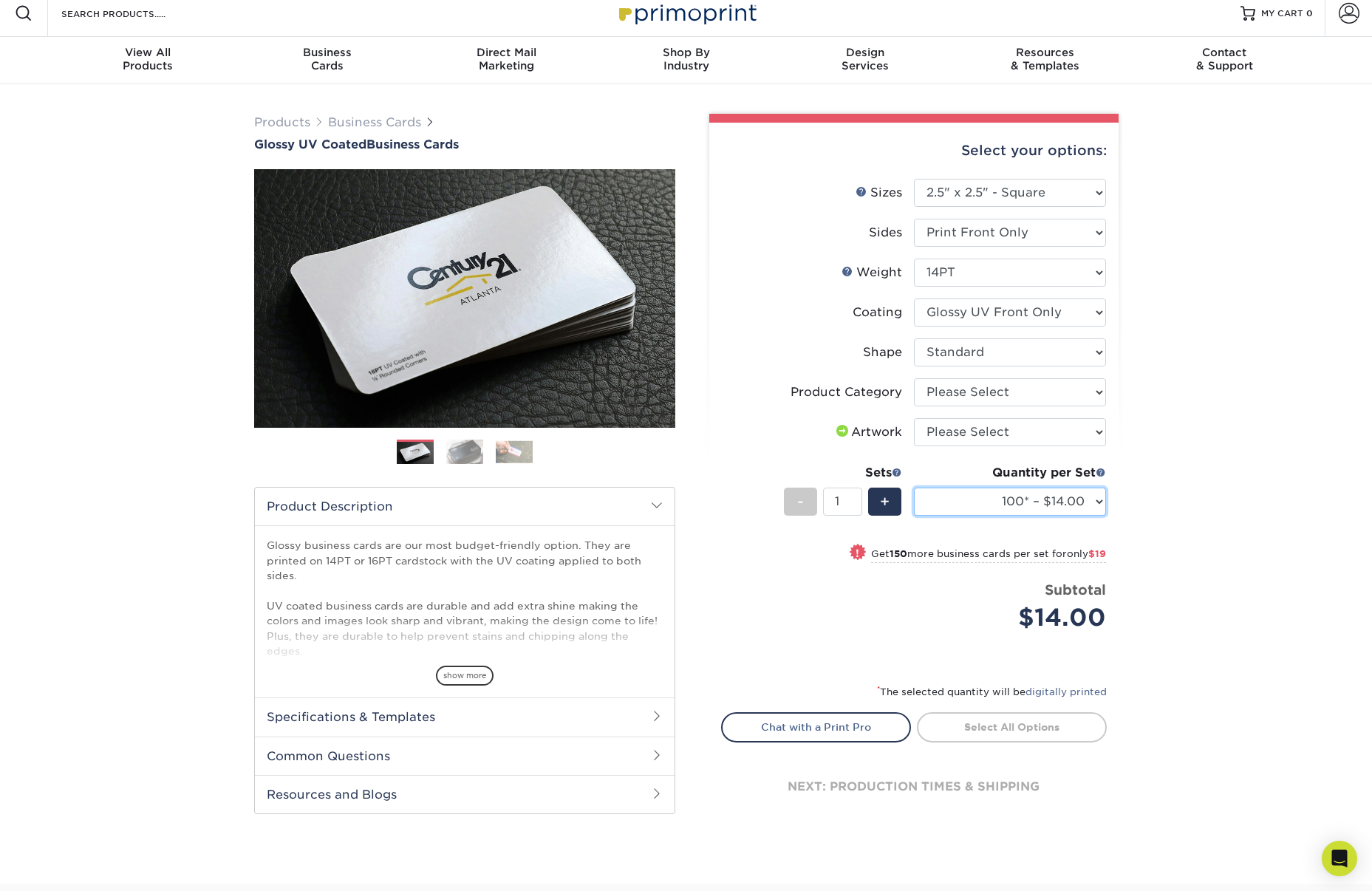
scroll to position [7, 0]
